Goal: Navigation & Orientation: Understand site structure

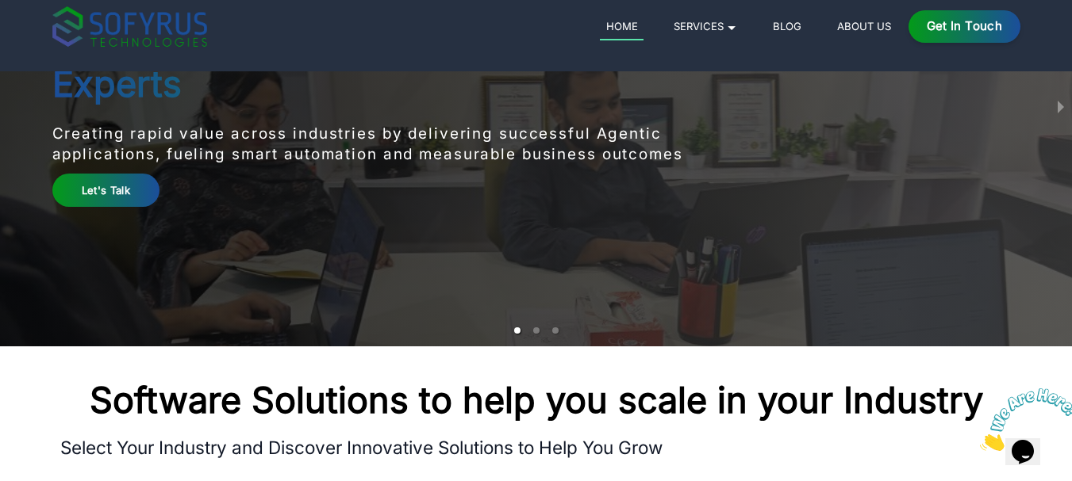
scroll to position [134, 0]
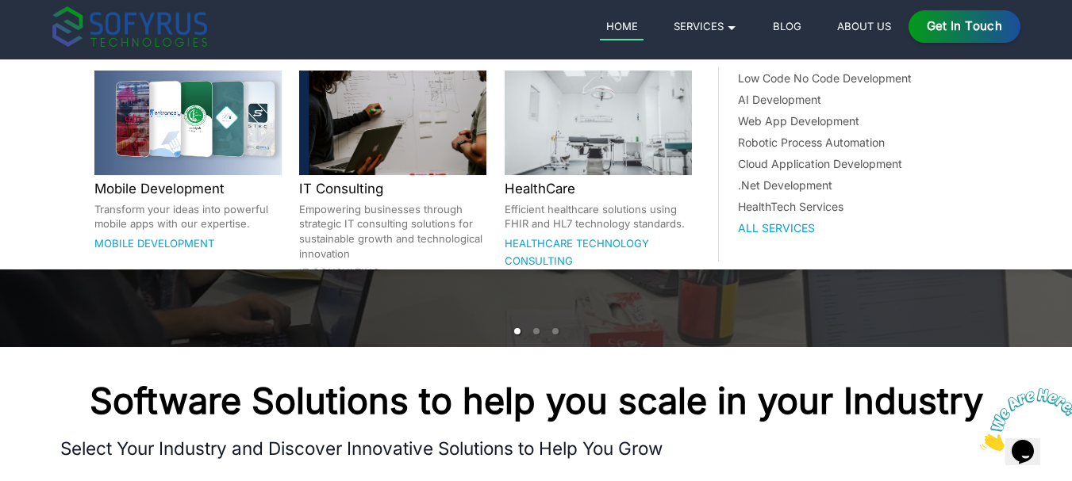
click at [733, 25] on link "Services 🞃" at bounding box center [704, 26] width 75 height 19
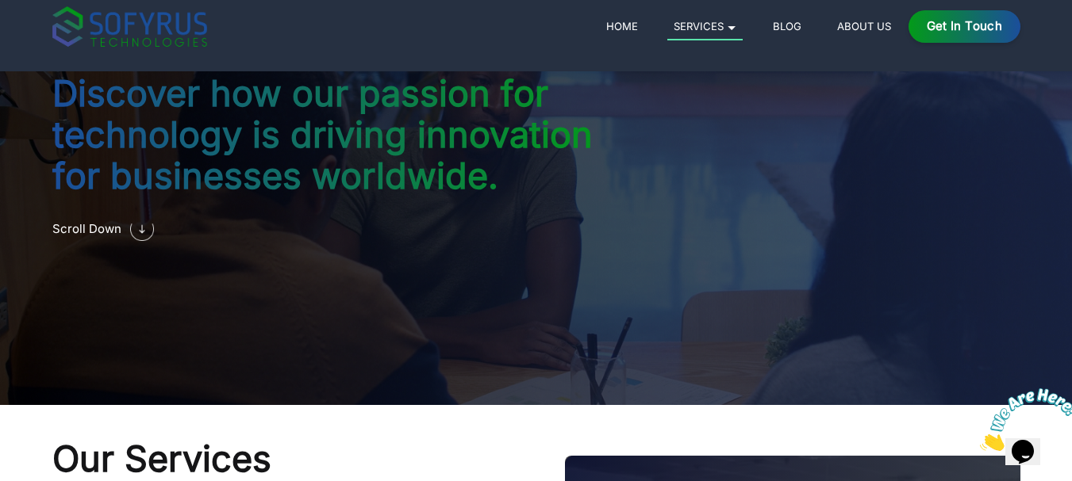
scroll to position [77, 0]
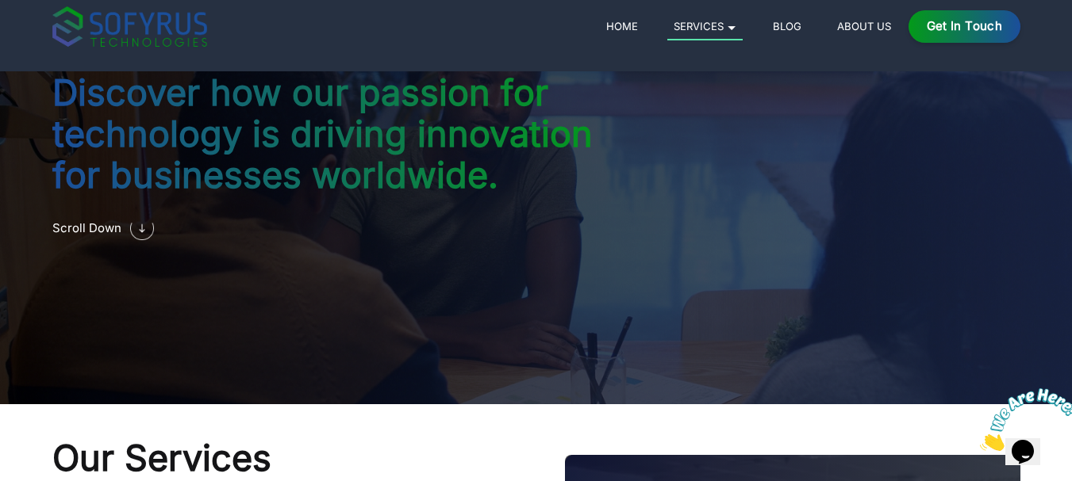
click at [626, 22] on link "Home" at bounding box center [622, 26] width 44 height 19
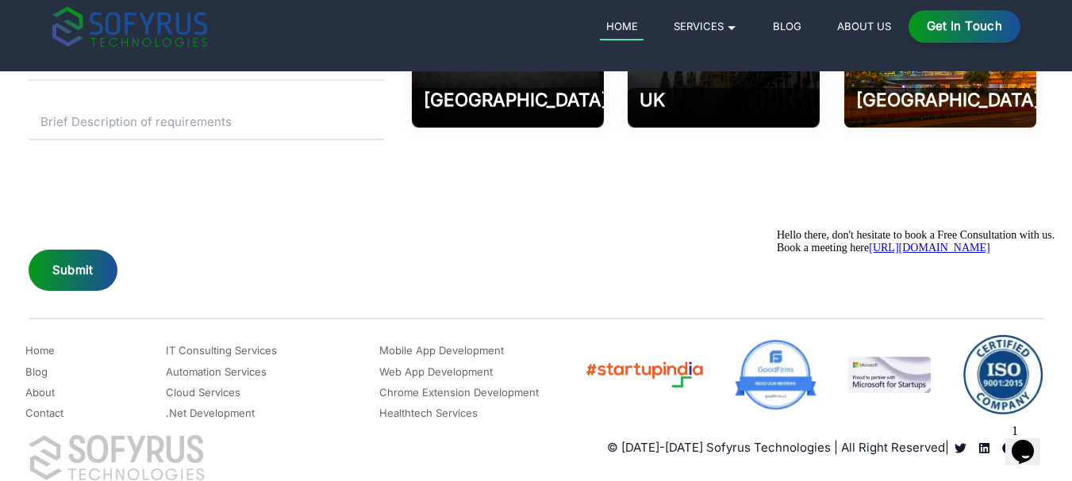
scroll to position [7361, 0]
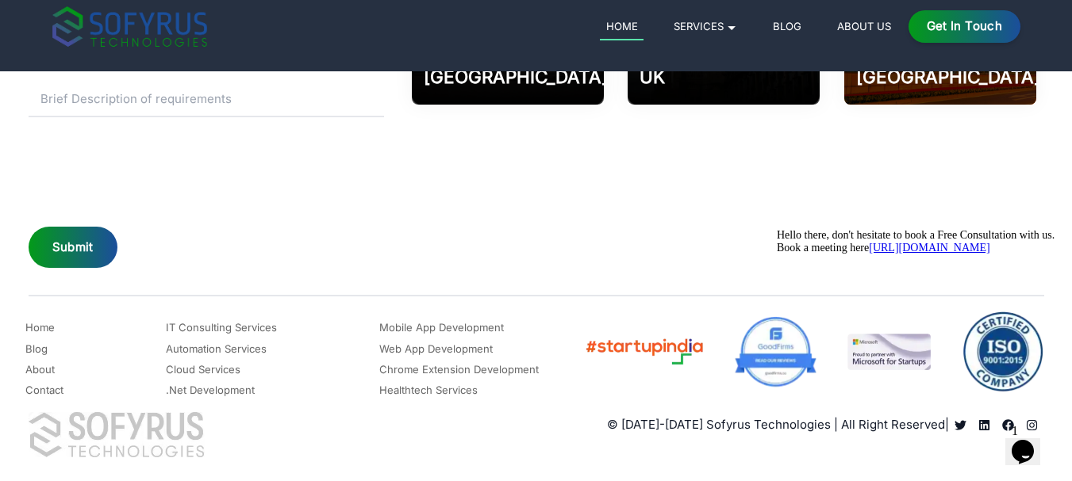
click at [984, 426] on icon "Read more about Sofyrus technologies development company" at bounding box center [984, 426] width 12 height 12
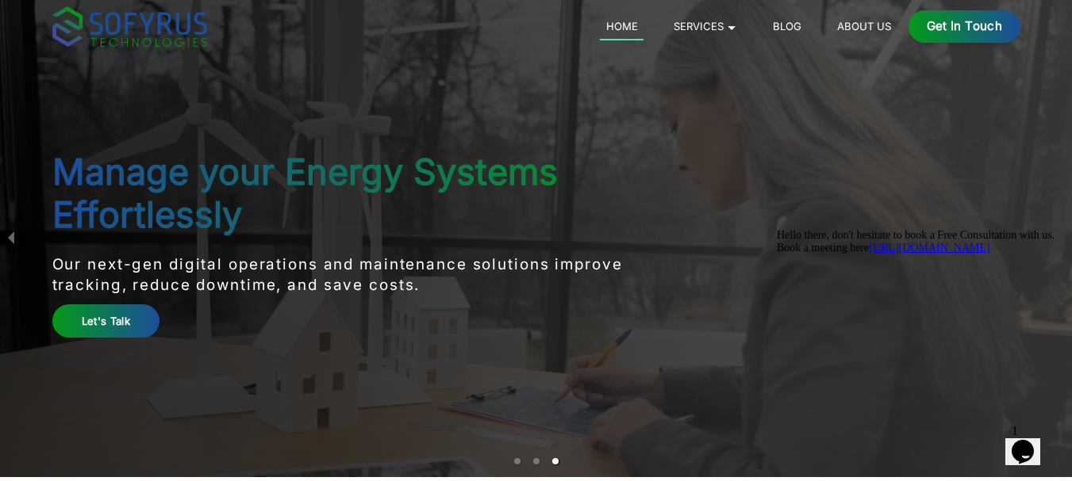
scroll to position [0, 0]
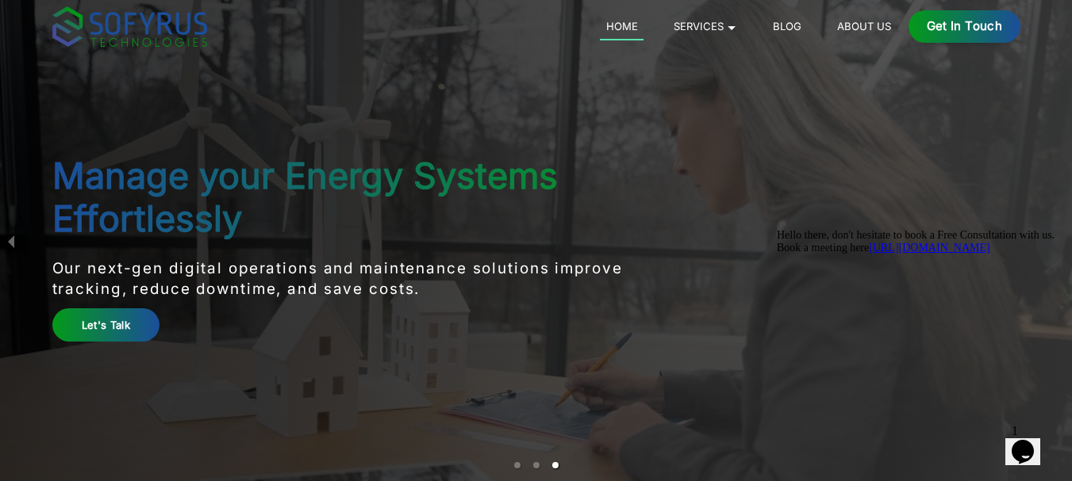
click at [864, 22] on link "About Us" at bounding box center [864, 26] width 66 height 19
